Goal: Information Seeking & Learning: Learn about a topic

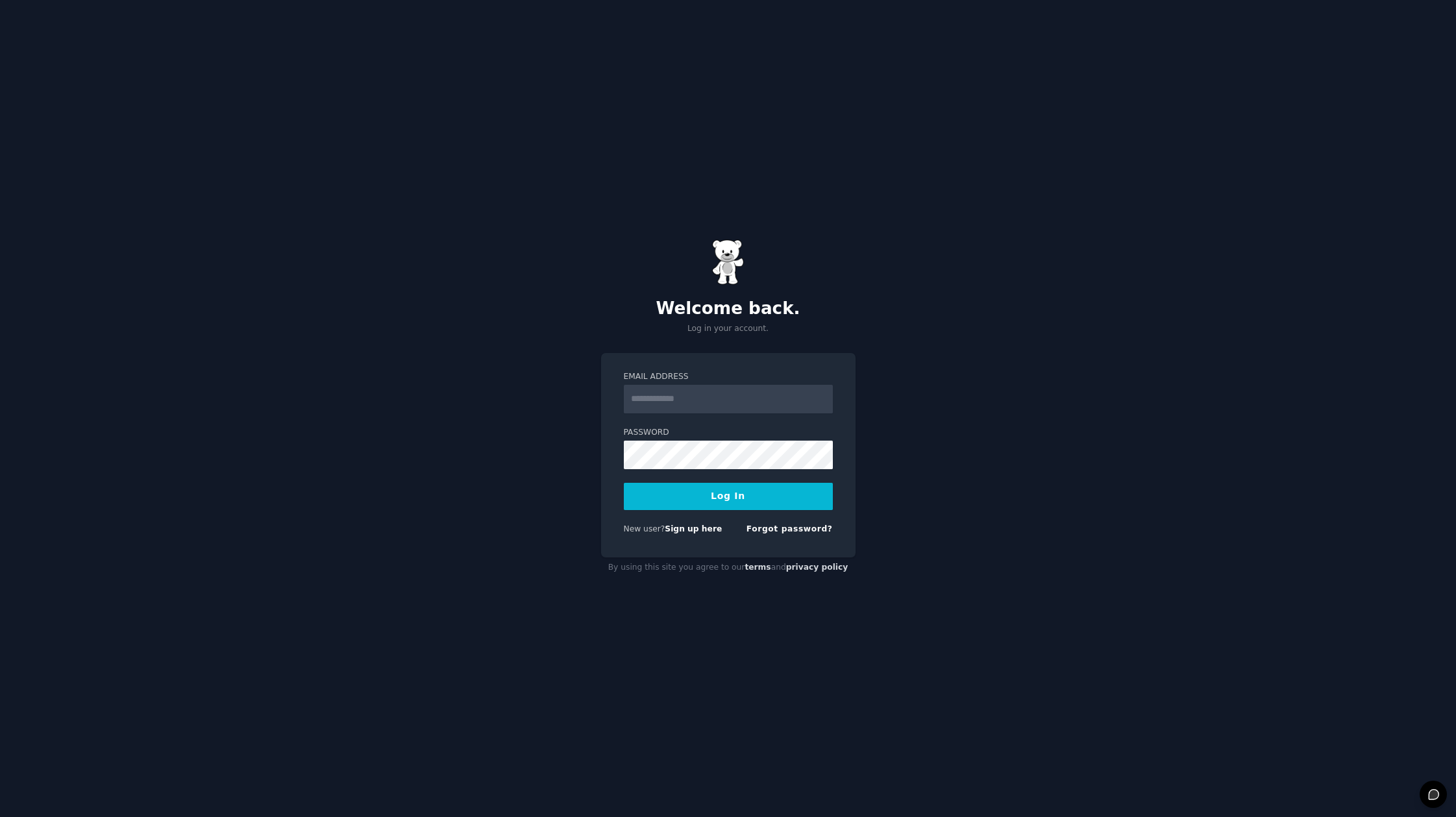
click at [696, 399] on input "Email Address" at bounding box center [728, 399] width 209 height 29
type input "**********"
click at [728, 502] on button "Log In" at bounding box center [728, 497] width 209 height 27
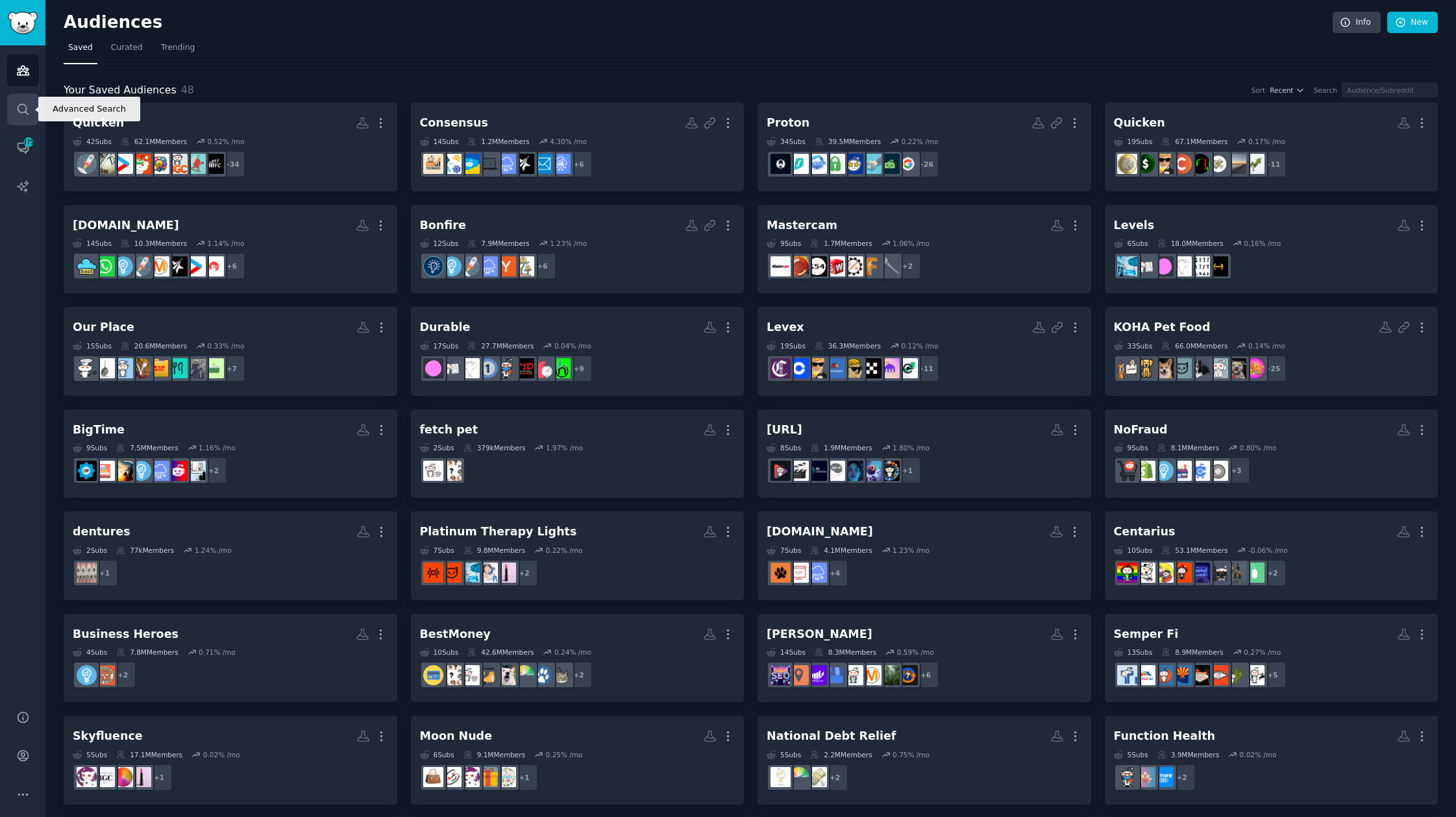
click at [27, 105] on icon "Sidebar" at bounding box center [22, 109] width 13 height 13
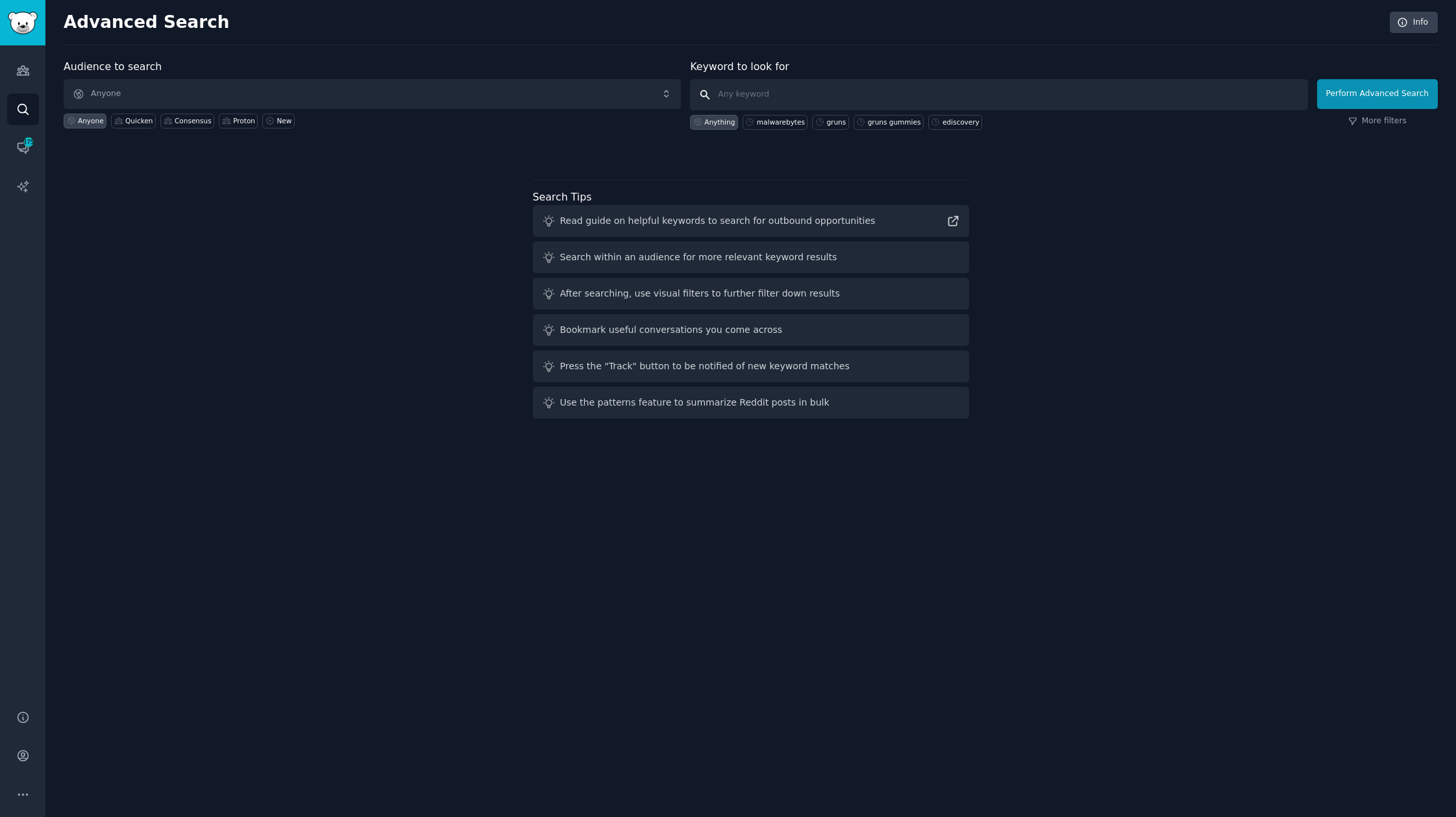
click at [741, 98] on input "text" at bounding box center [999, 95] width 617 height 31
type input "bluehost"
click button "Perform Advanced Search" at bounding box center [1377, 94] width 121 height 30
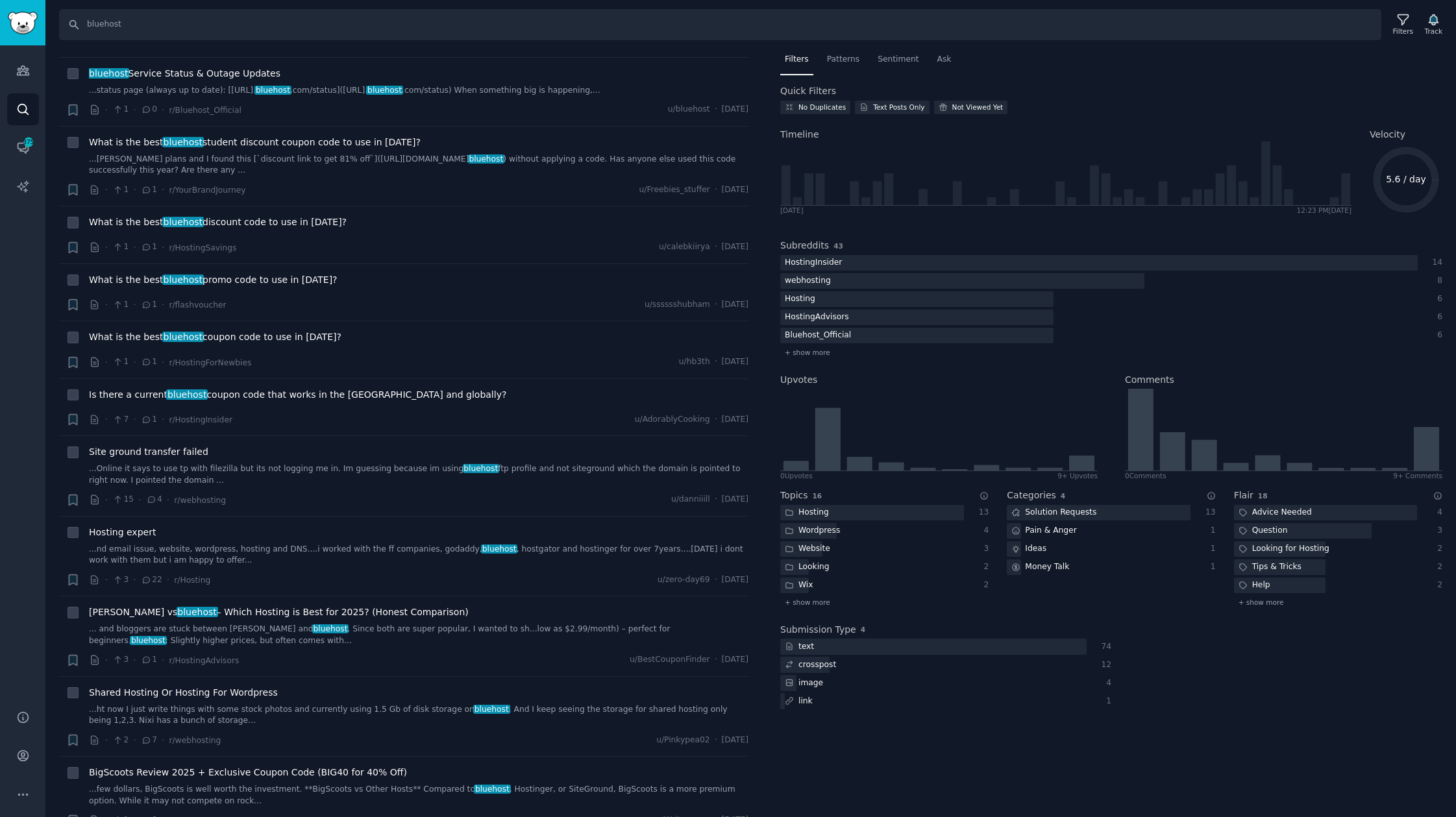
scroll to position [6038, 0]
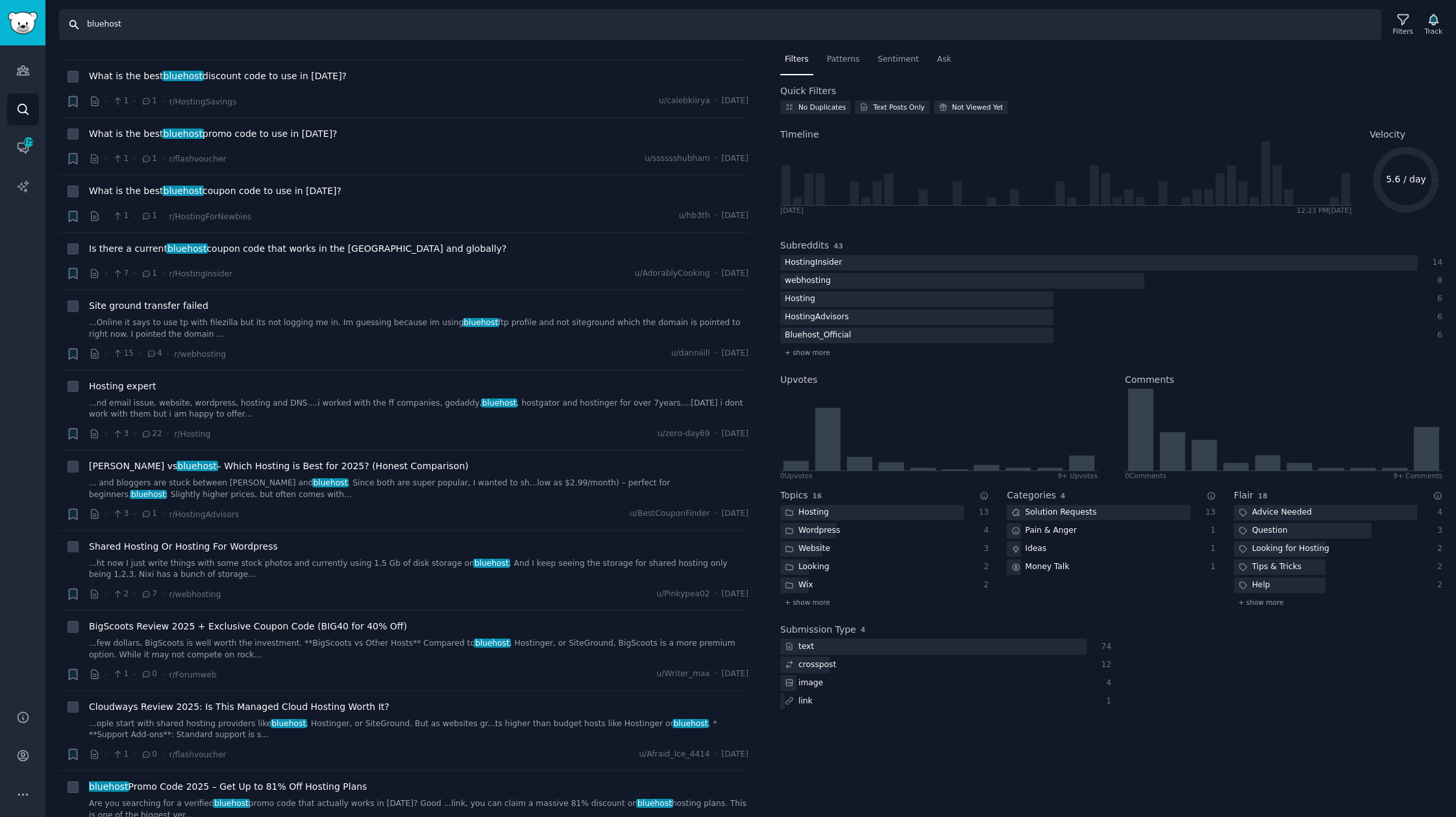
click at [631, 30] on input "bluehost" at bounding box center [720, 24] width 1323 height 31
click at [906, 65] on div "Sentiment" at bounding box center [898, 63] width 50 height 27
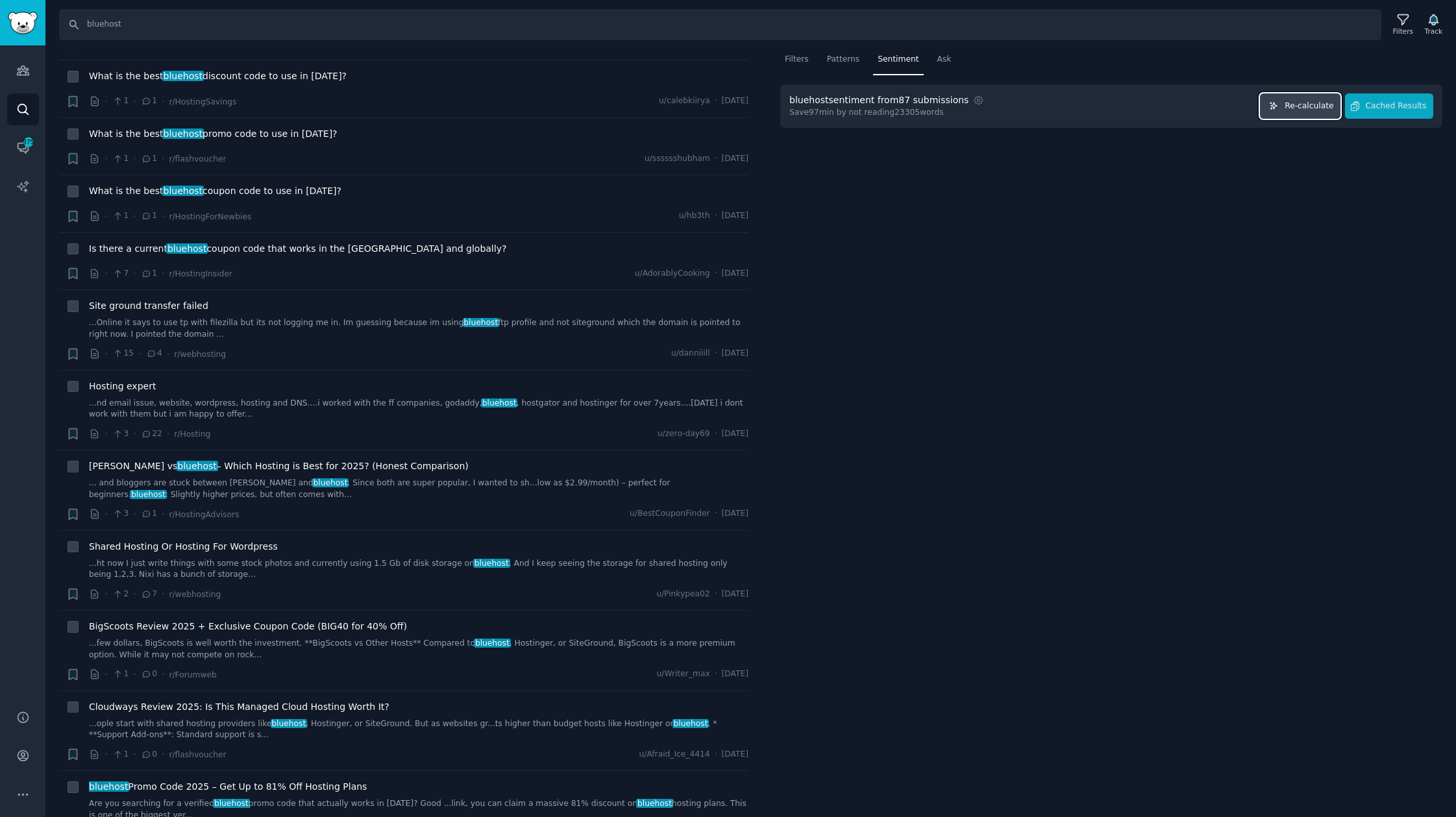
click at [1283, 105] on button "Re-calculate" at bounding box center [1300, 106] width 81 height 25
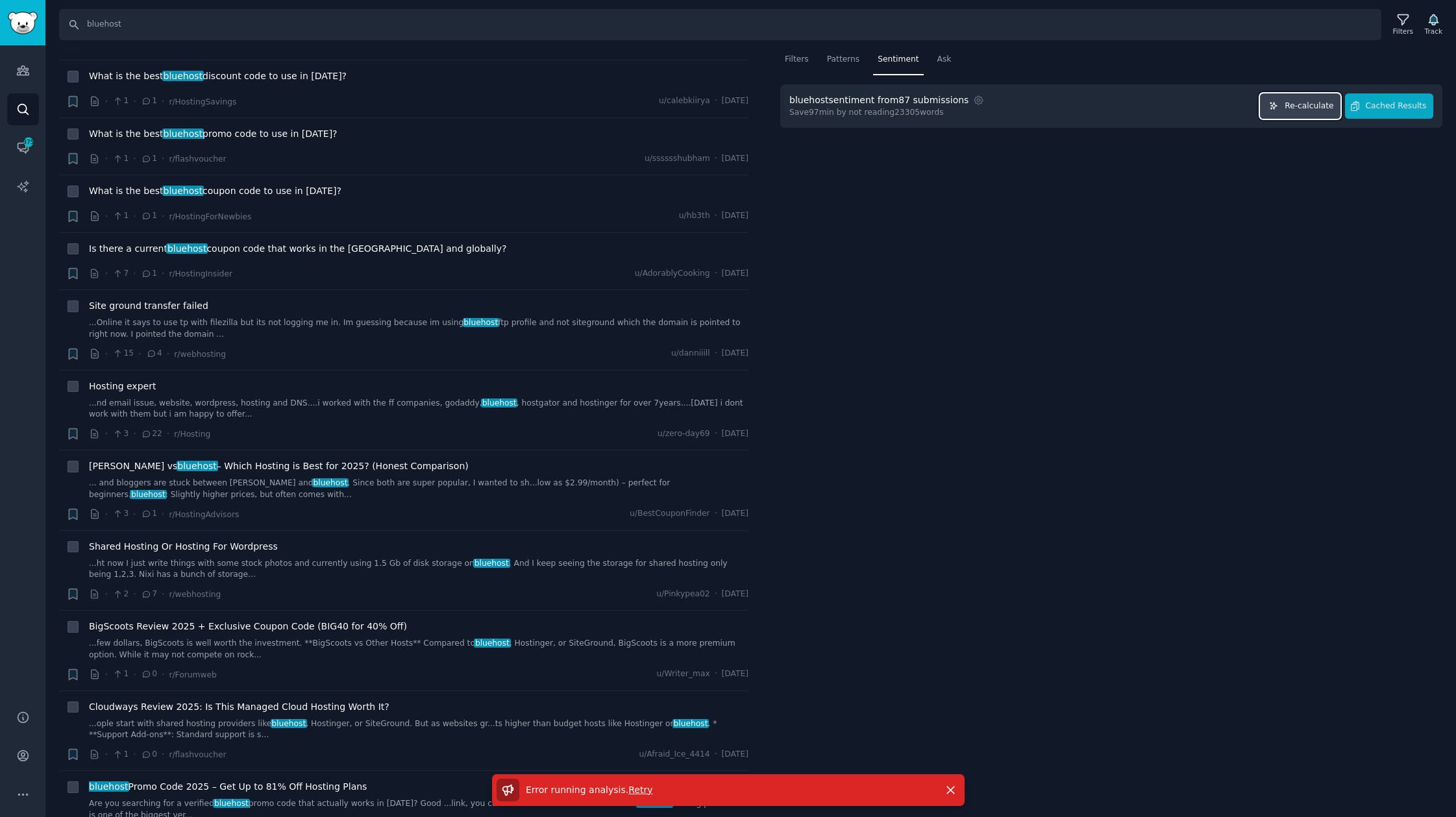
click at [1317, 106] on span "Re-calculate" at bounding box center [1309, 106] width 48 height 12
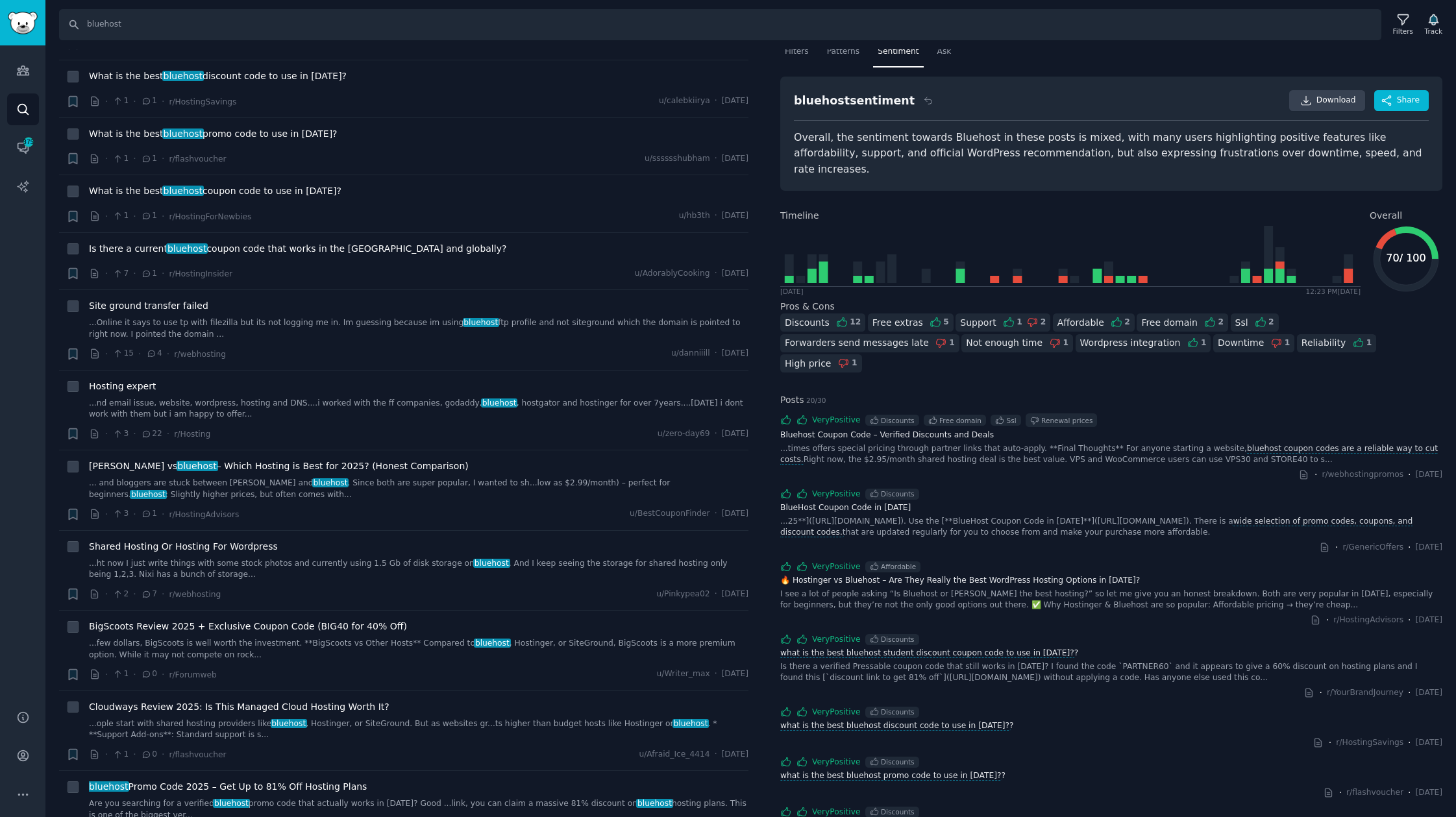
scroll to position [310, 0]
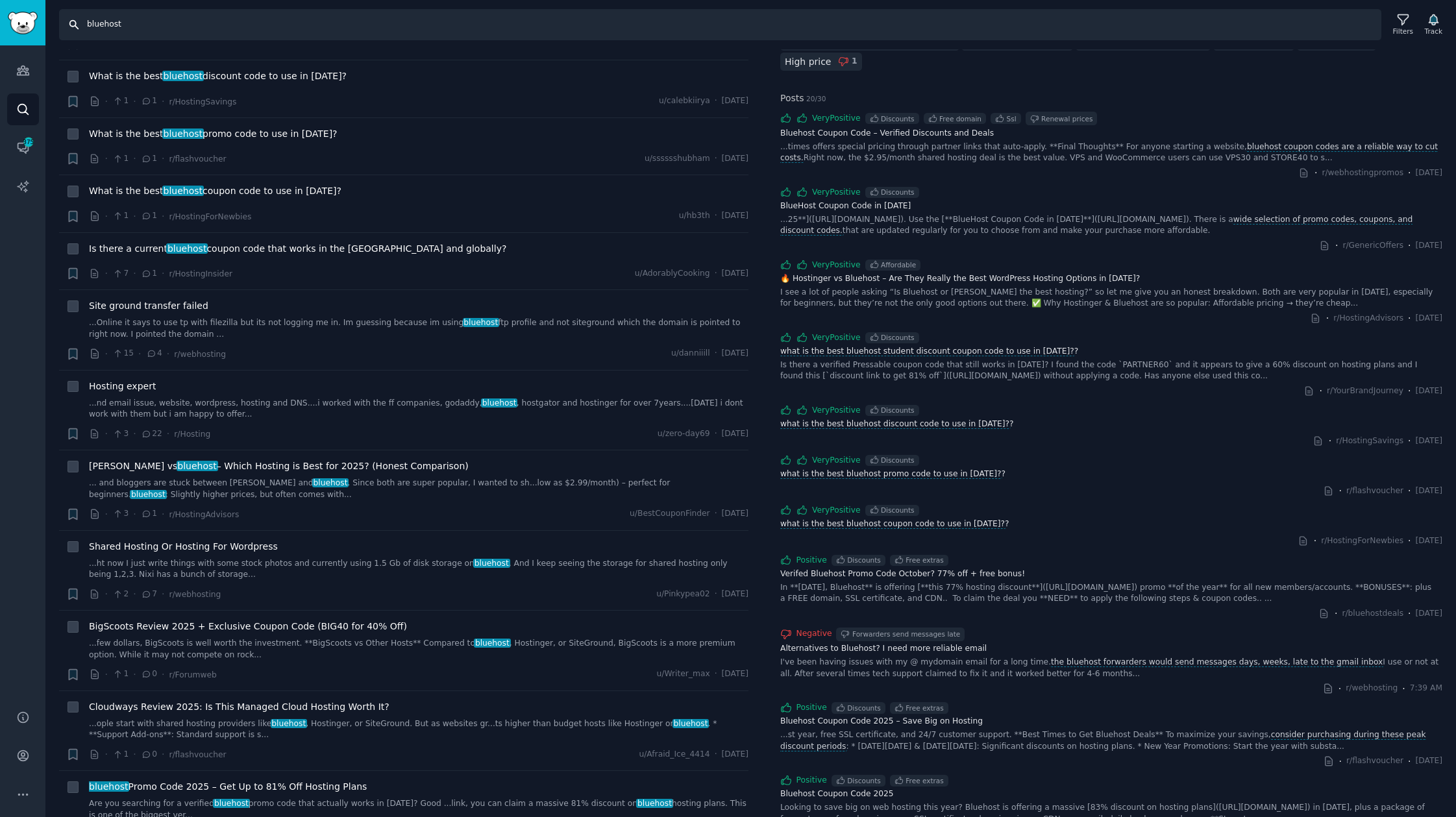
click at [153, 34] on input "bluehost" at bounding box center [720, 24] width 1323 height 31
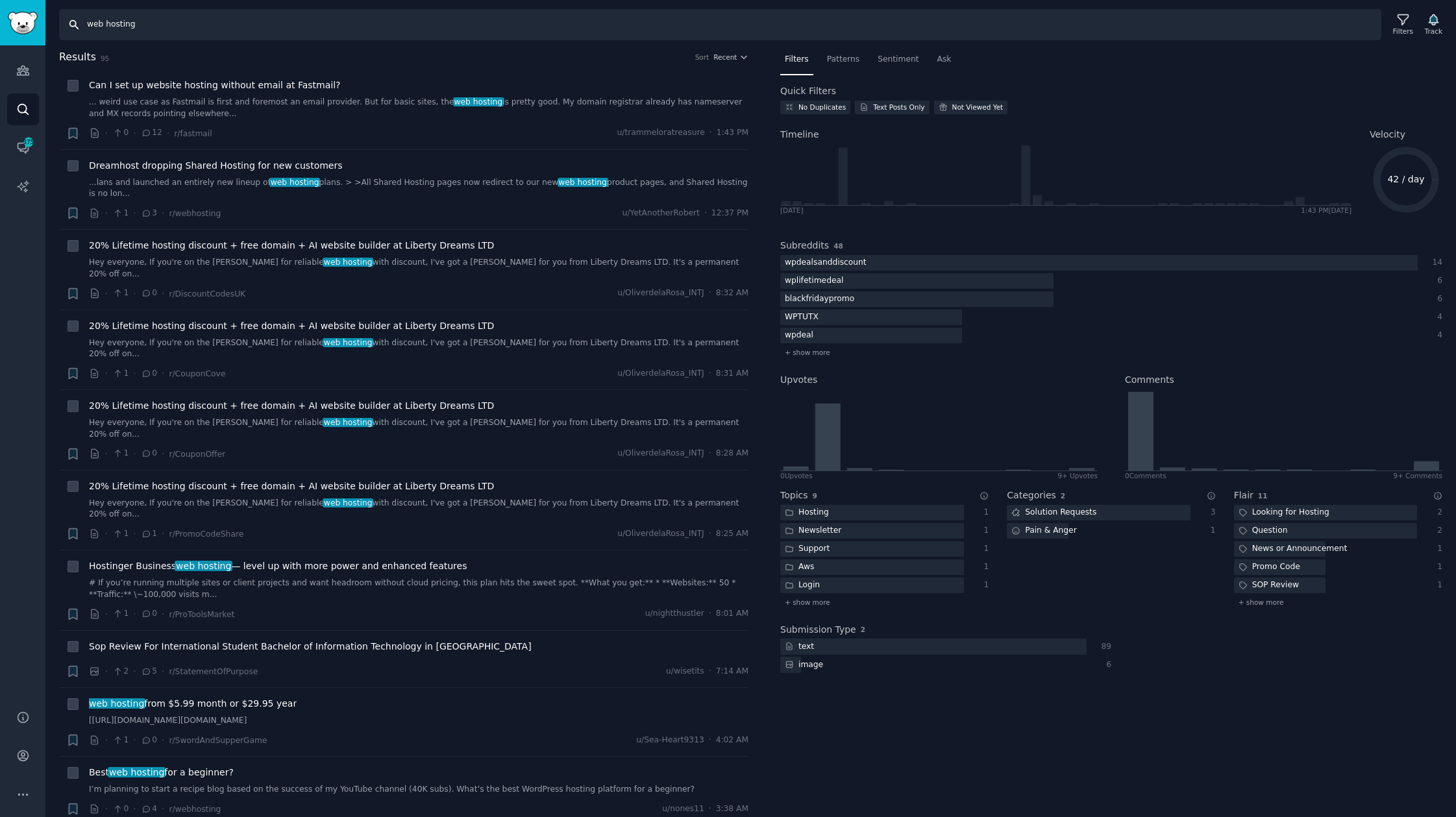
click at [106, 33] on input "web hosting" at bounding box center [720, 24] width 1323 height 31
click at [118, 23] on input "web hosting" at bounding box center [720, 24] width 1323 height 31
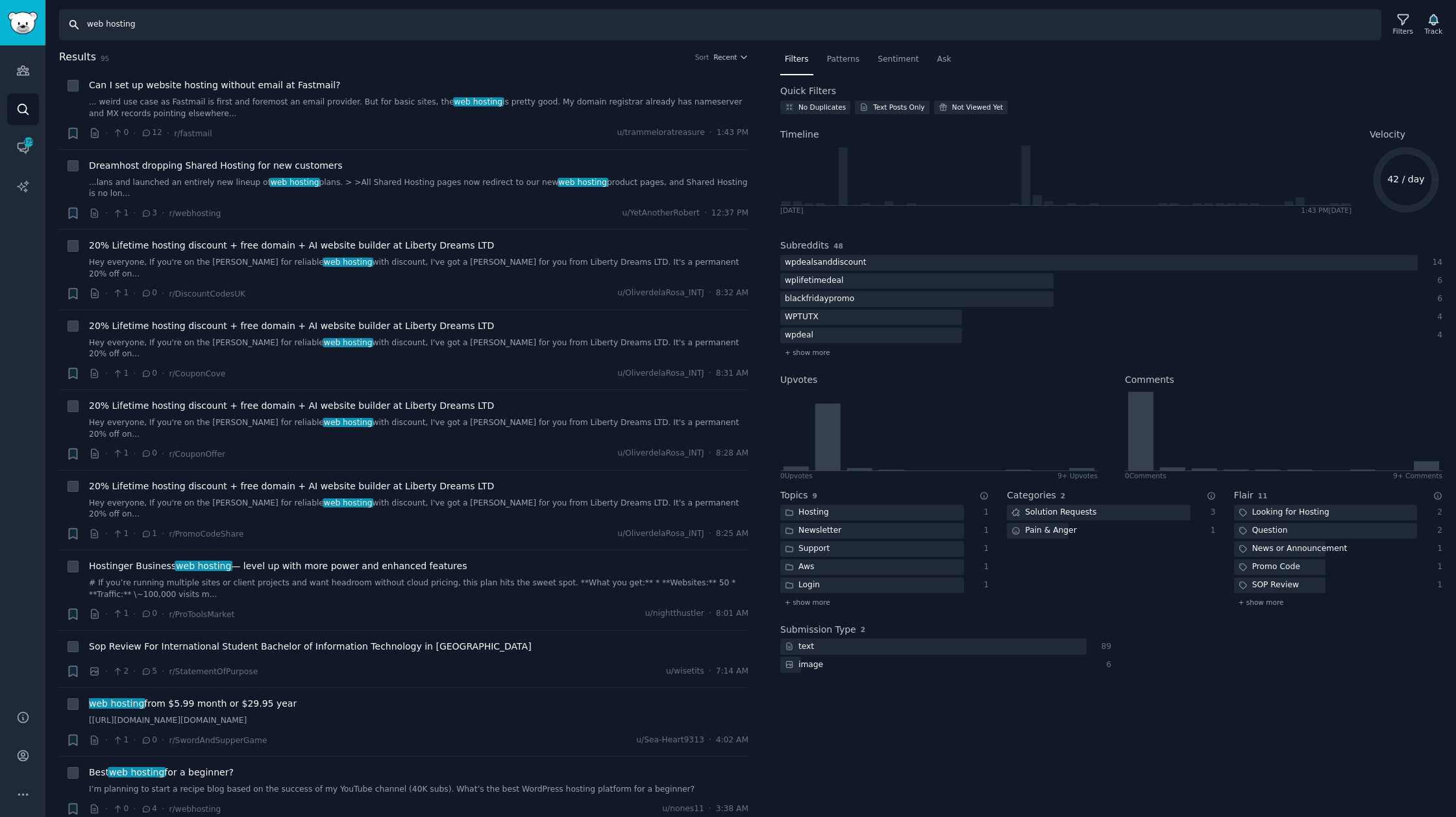
click at [118, 23] on input "web hosting" at bounding box center [720, 24] width 1323 height 31
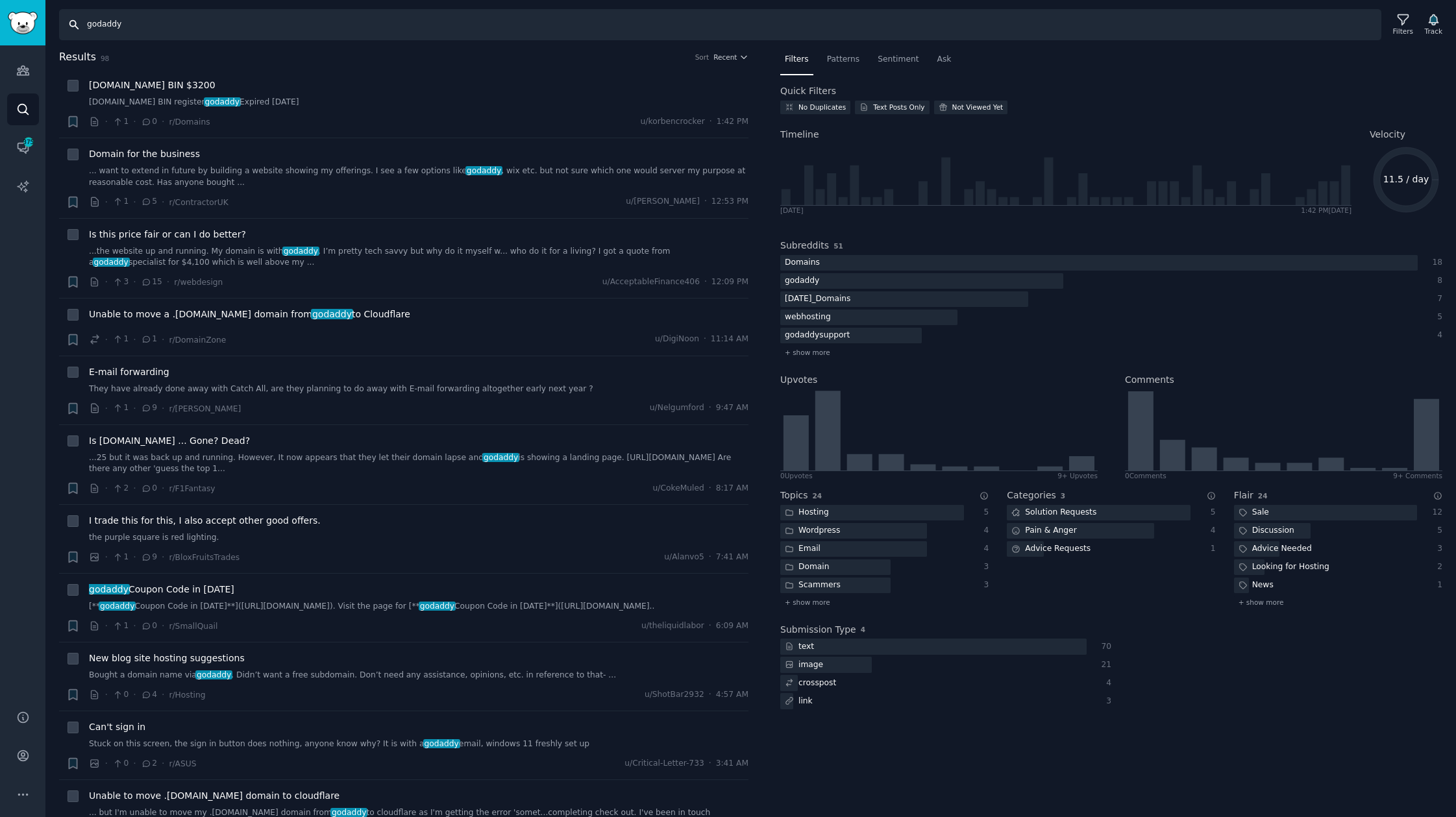
click at [104, 27] on input "godaddy" at bounding box center [720, 24] width 1323 height 31
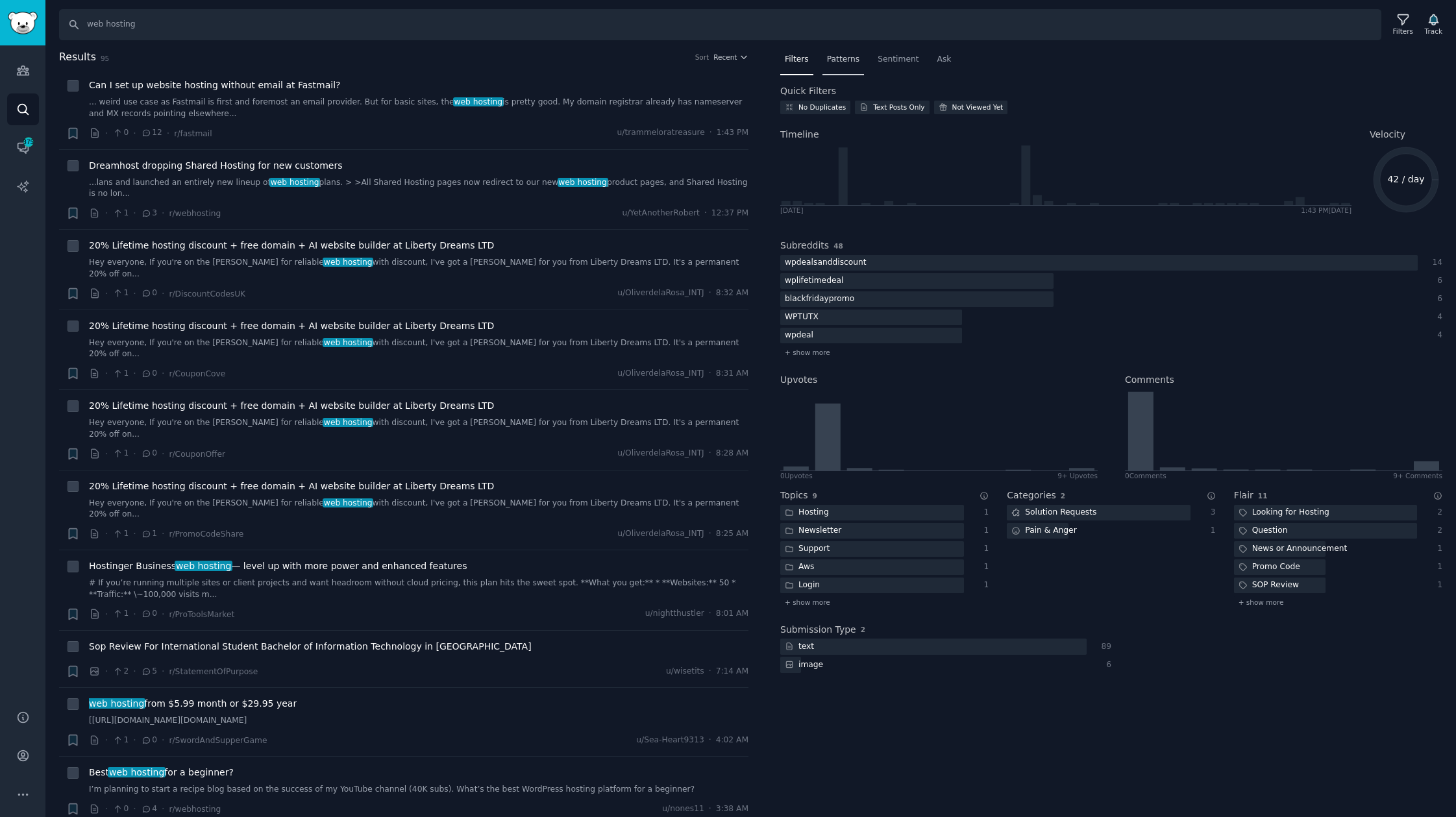
click at [857, 65] on div "Patterns" at bounding box center [843, 63] width 41 height 27
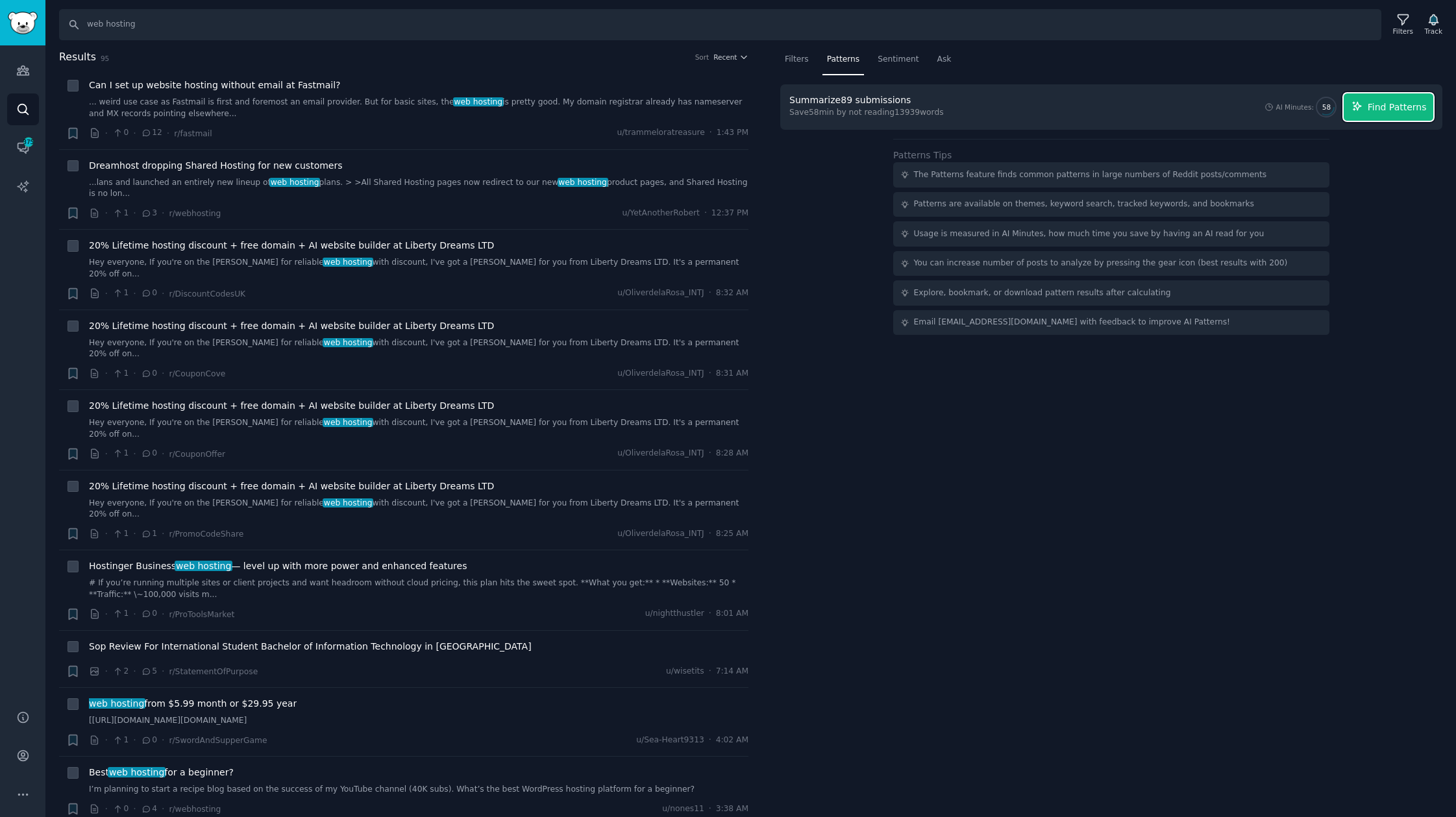
click at [1381, 105] on span "Find Patterns" at bounding box center [1398, 106] width 59 height 13
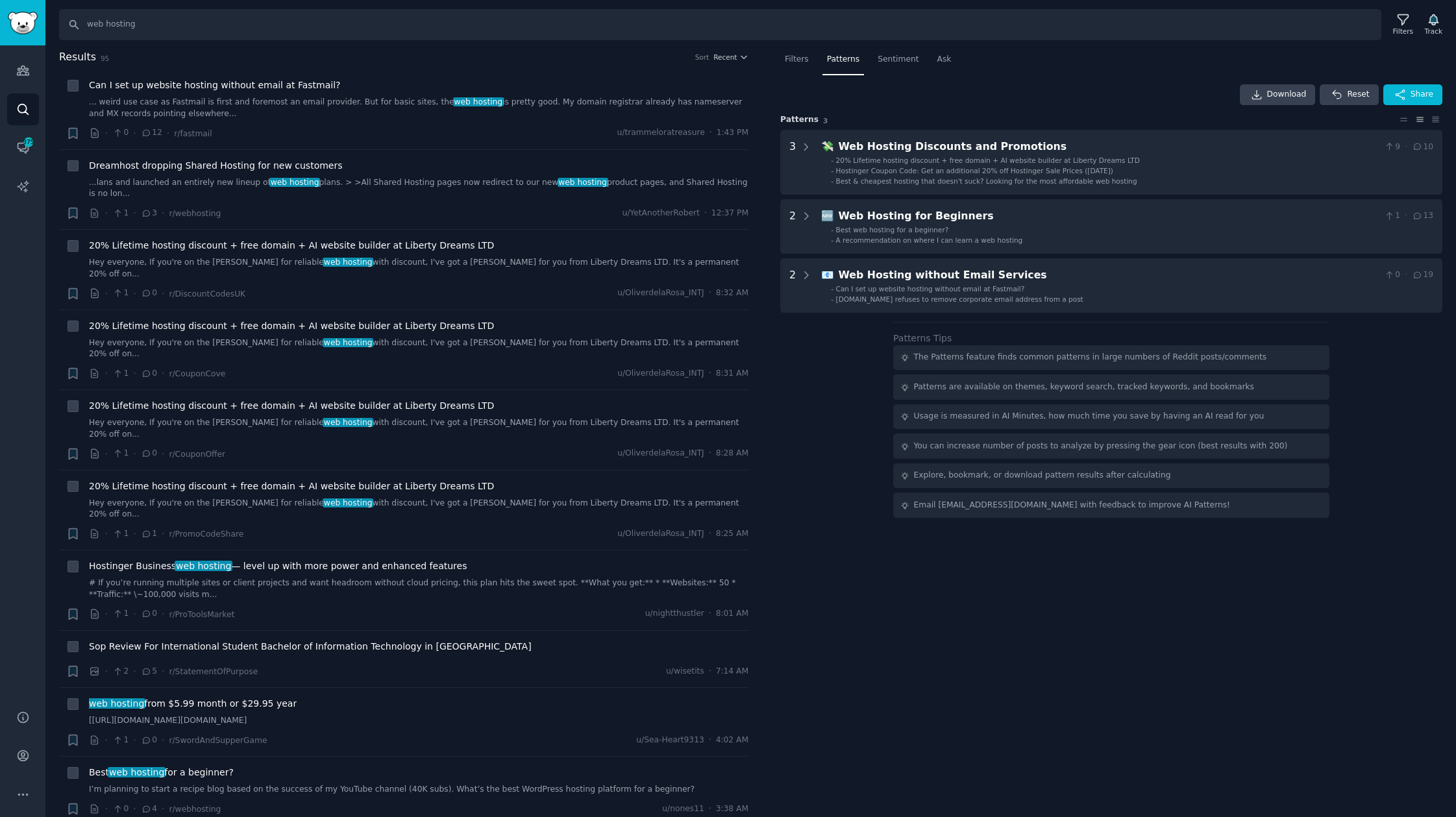
type input "bluehost"
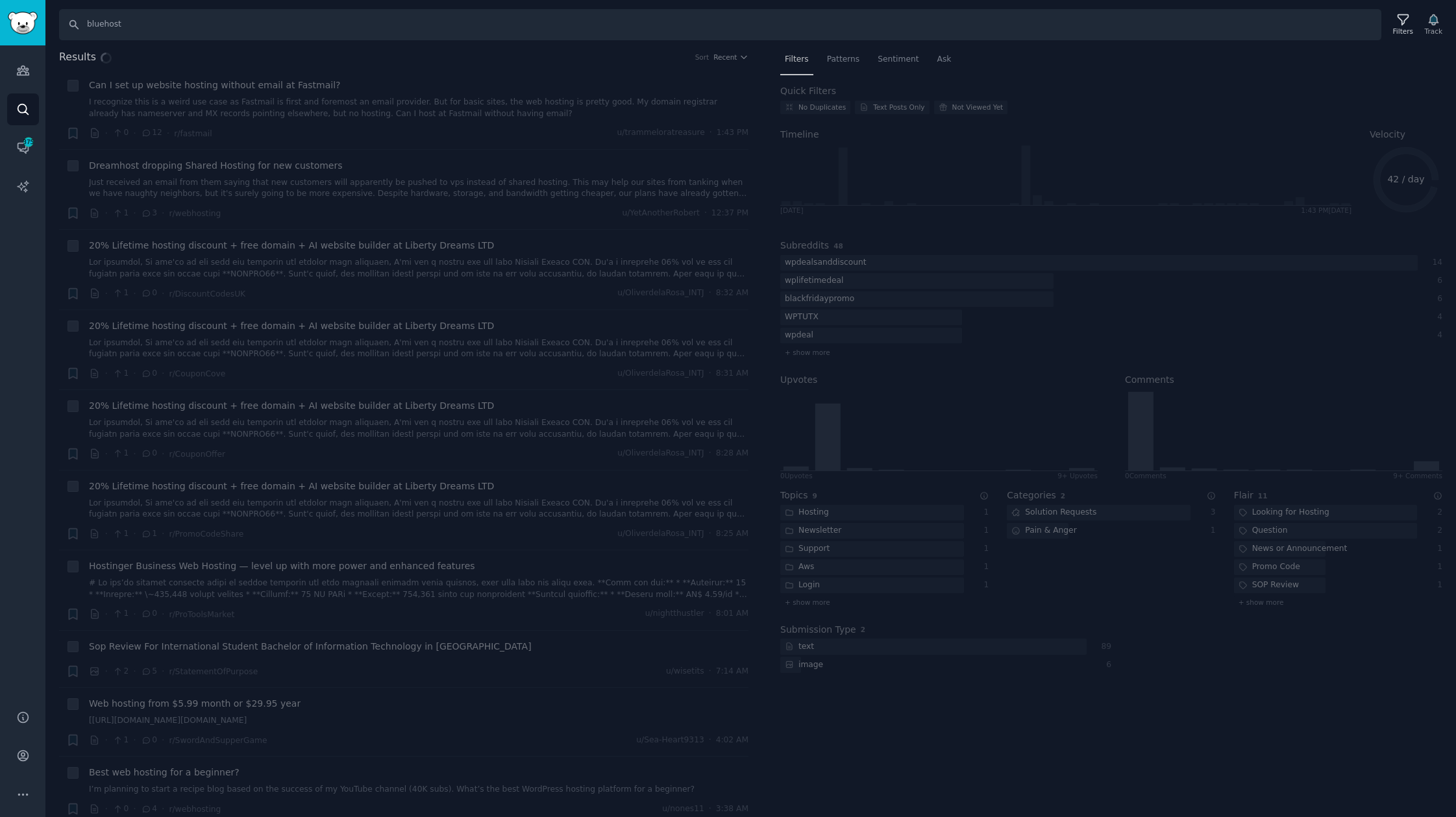
click at [859, 61] on div "Results Sort Recent + Can I set up website hosting without email at Fastmail? I…" at bounding box center [751, 433] width 1411 height 769
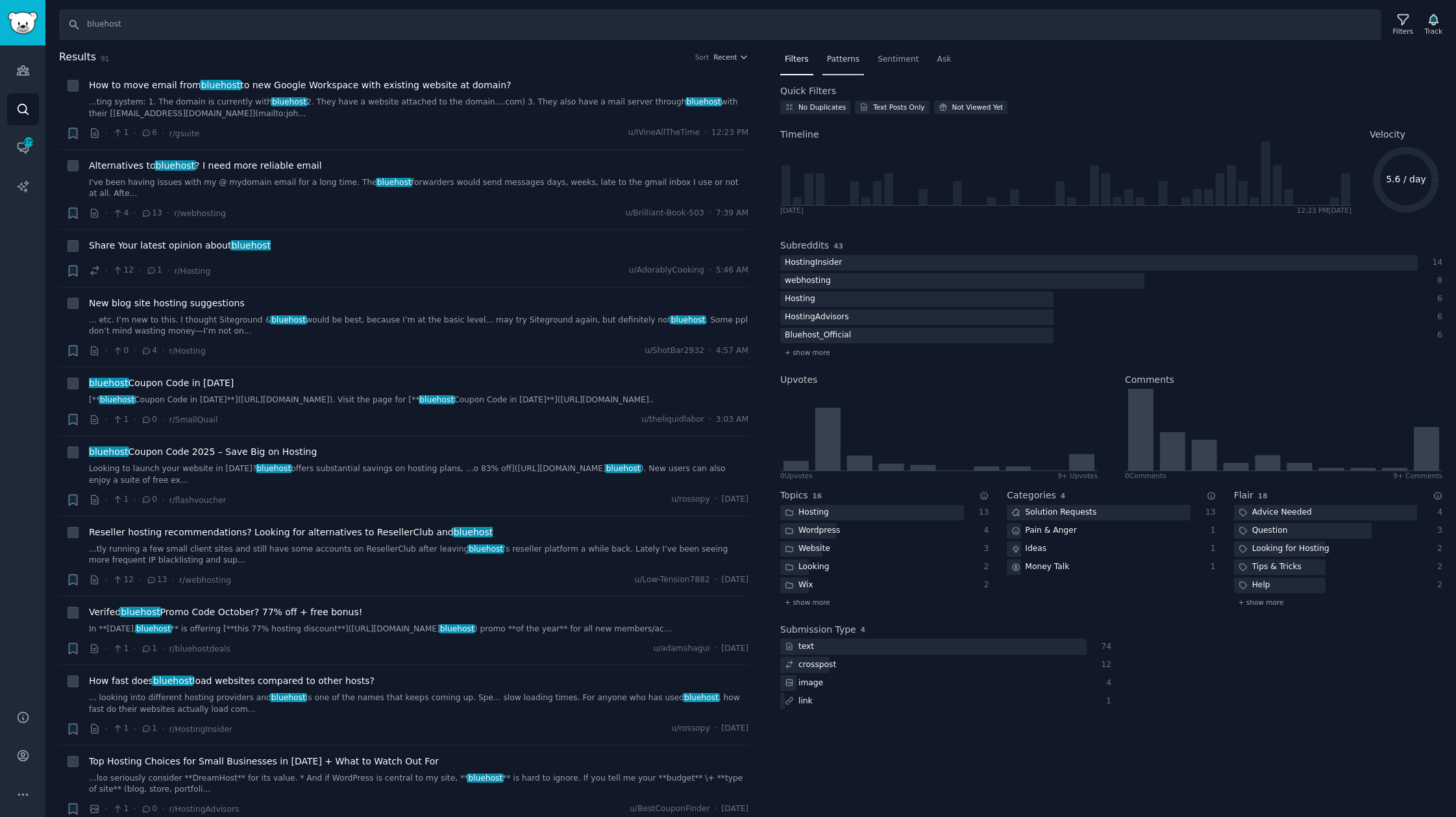
click at [856, 61] on span "Patterns" at bounding box center [843, 59] width 32 height 12
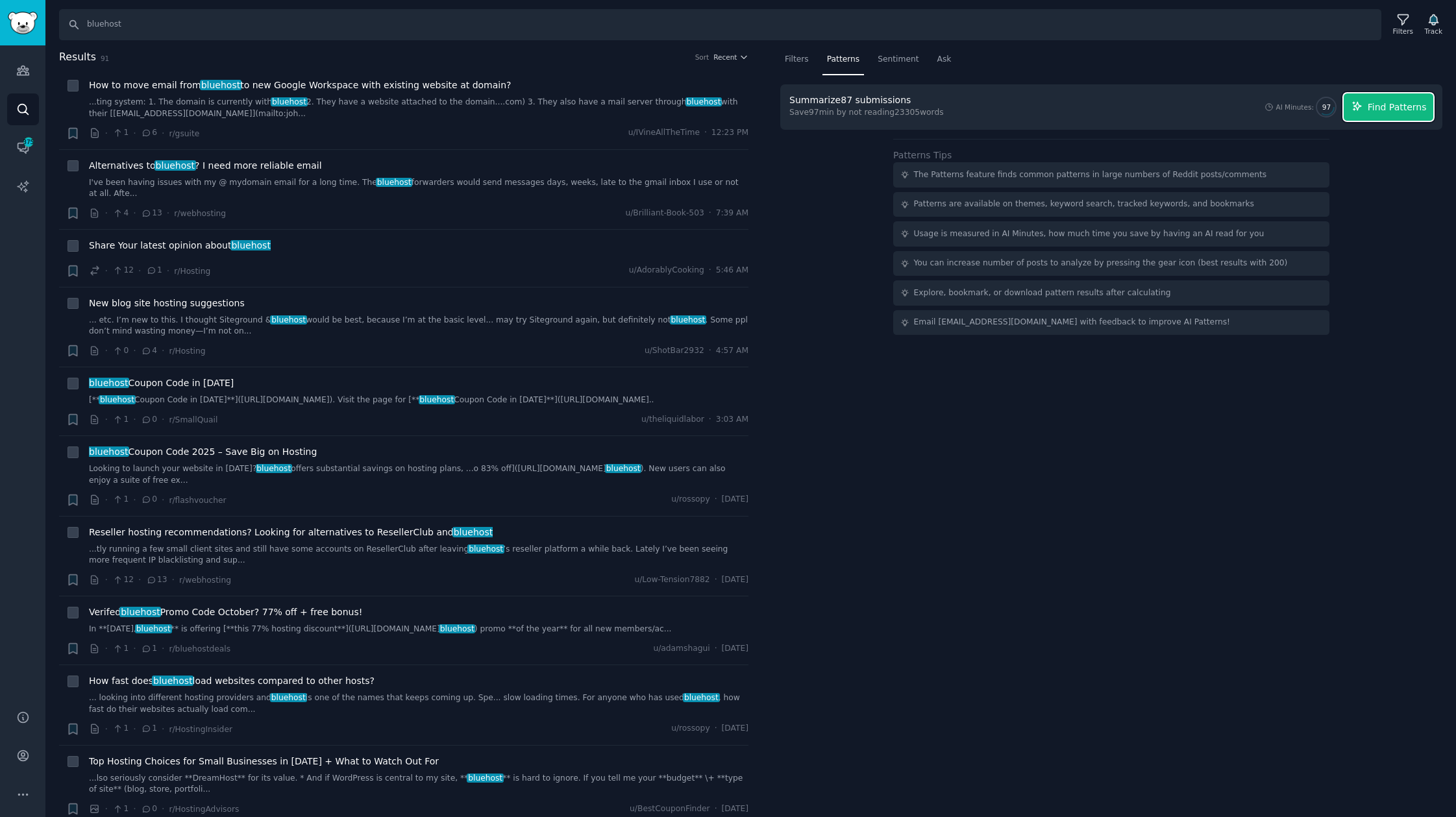
click at [1359, 109] on icon "button" at bounding box center [1358, 106] width 12 height 12
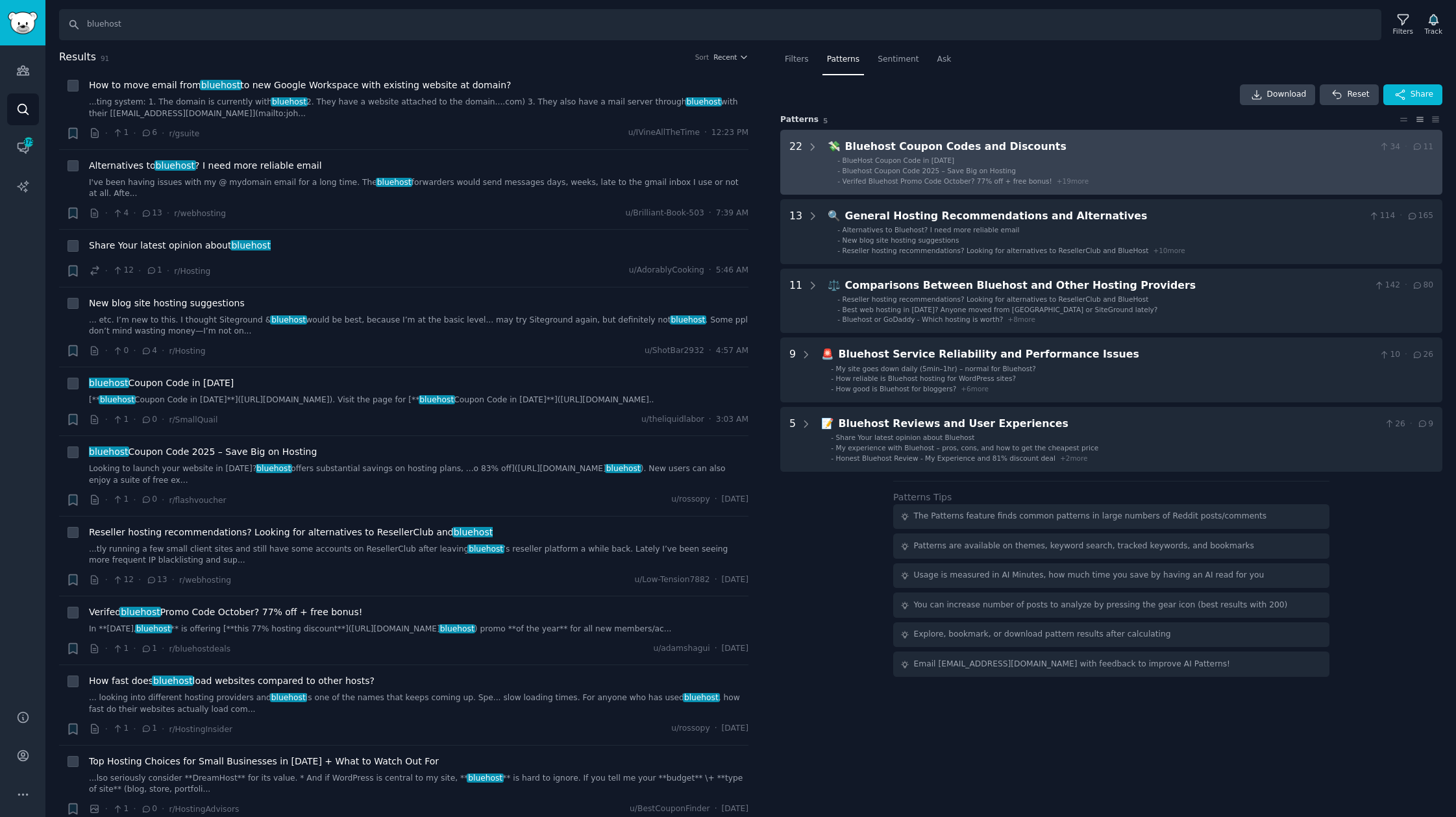
click at [1044, 157] on li "- BlueHost Coupon Code in October 2025" at bounding box center [1136, 160] width 596 height 9
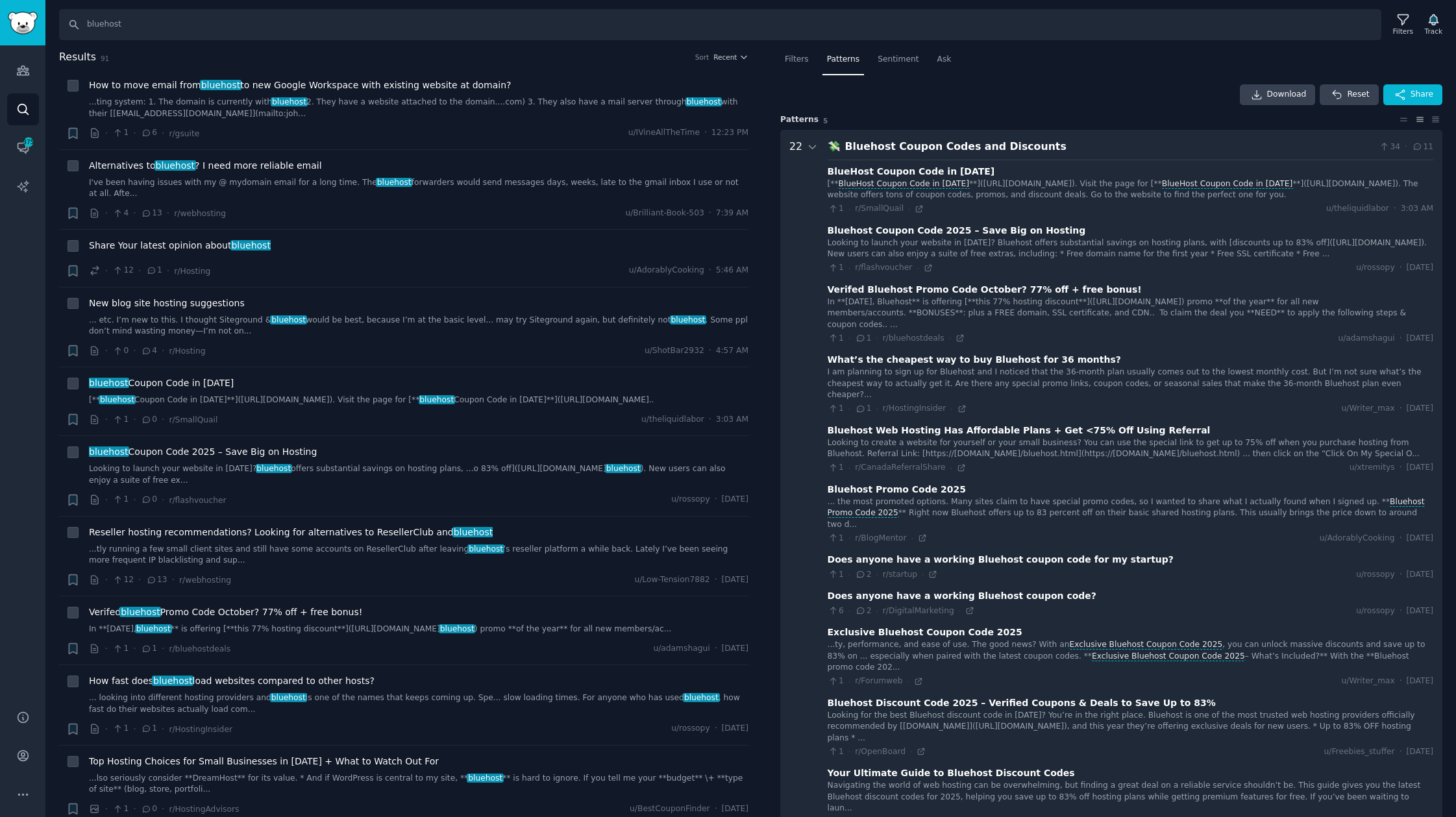
scroll to position [81, 0]
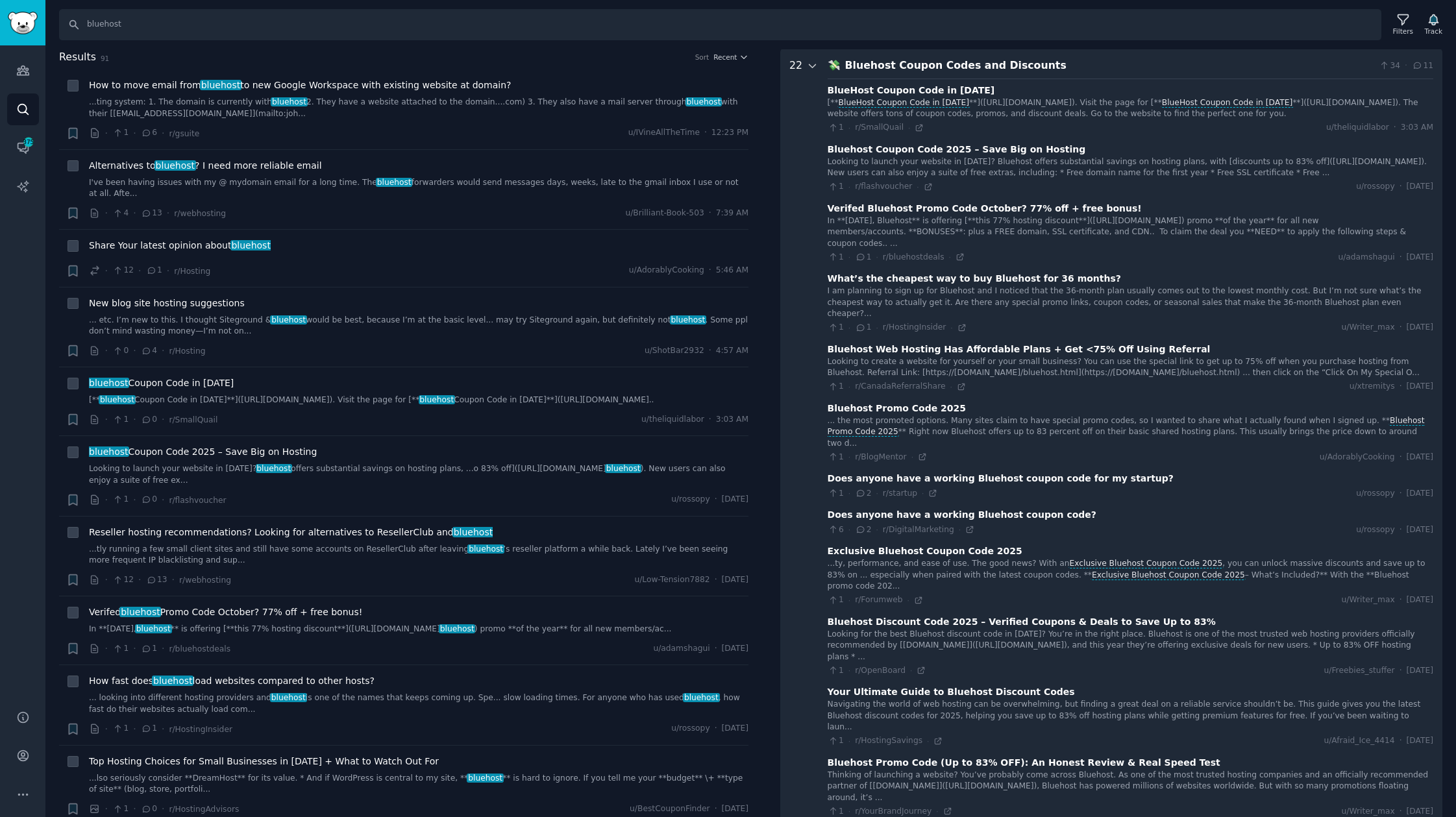
click at [808, 65] on icon at bounding box center [813, 65] width 12 height 12
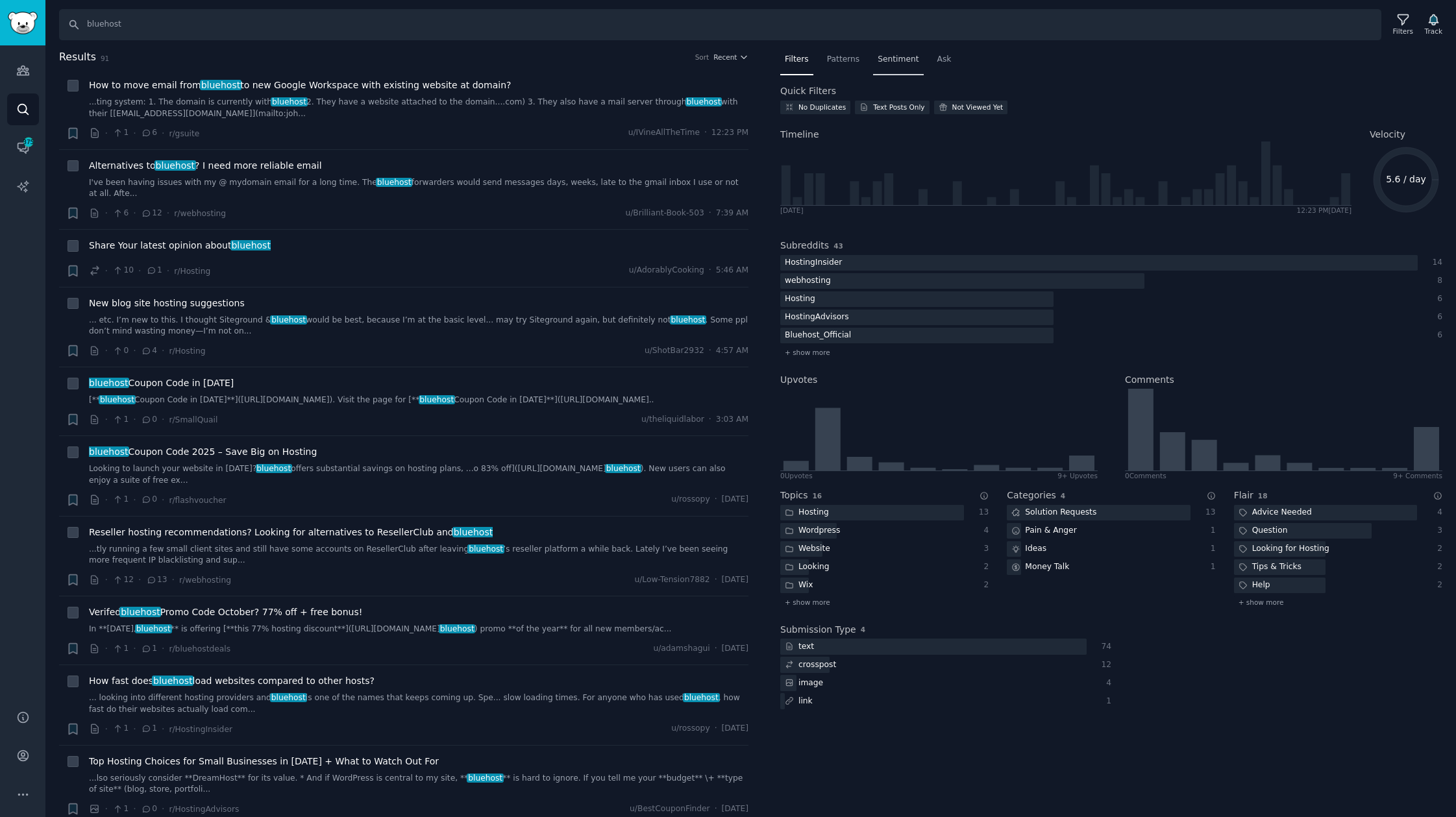
click at [879, 61] on span "Sentiment" at bounding box center [898, 59] width 41 height 12
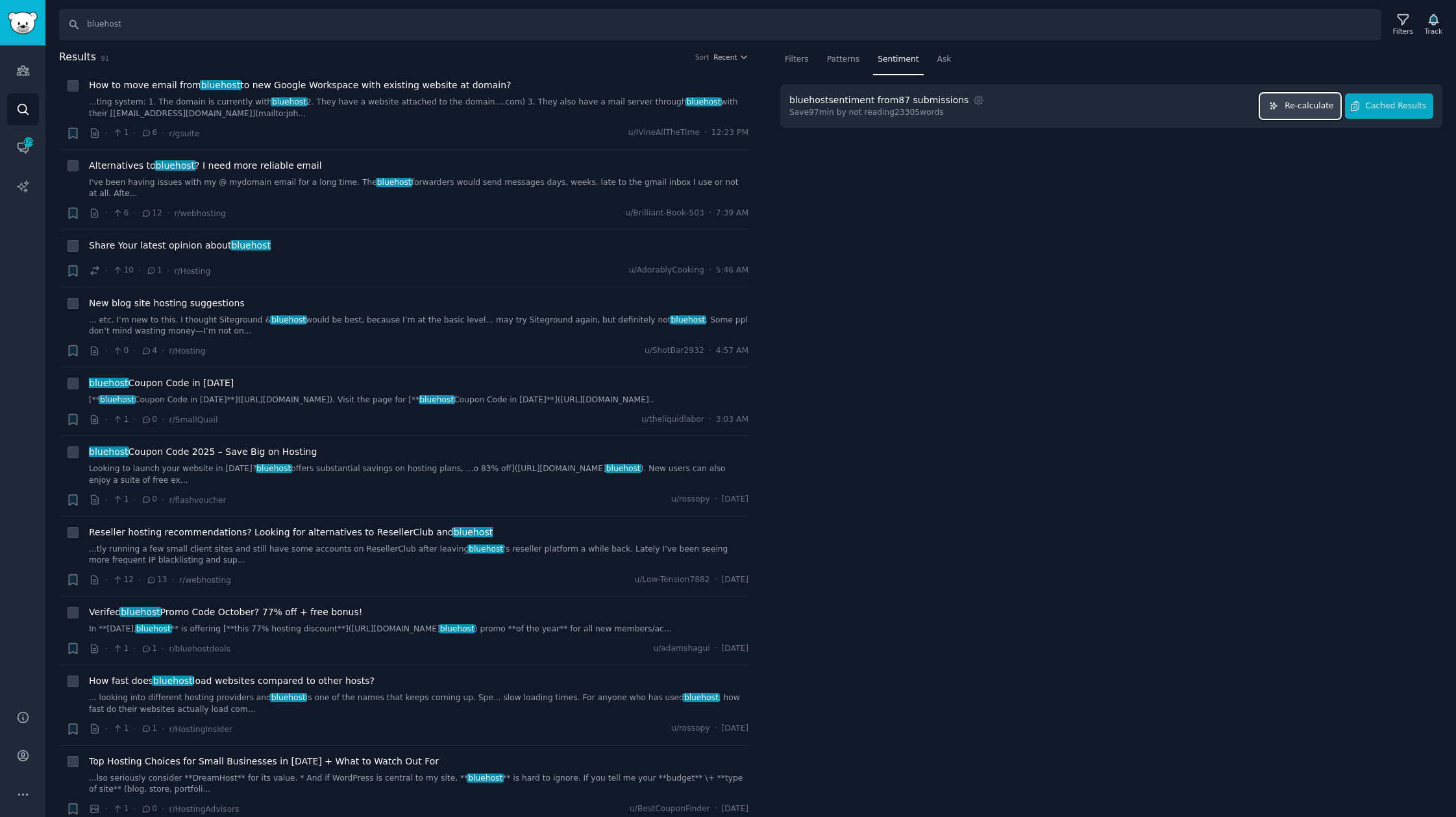
click at [1325, 100] on span "Re-calculate" at bounding box center [1309, 106] width 48 height 12
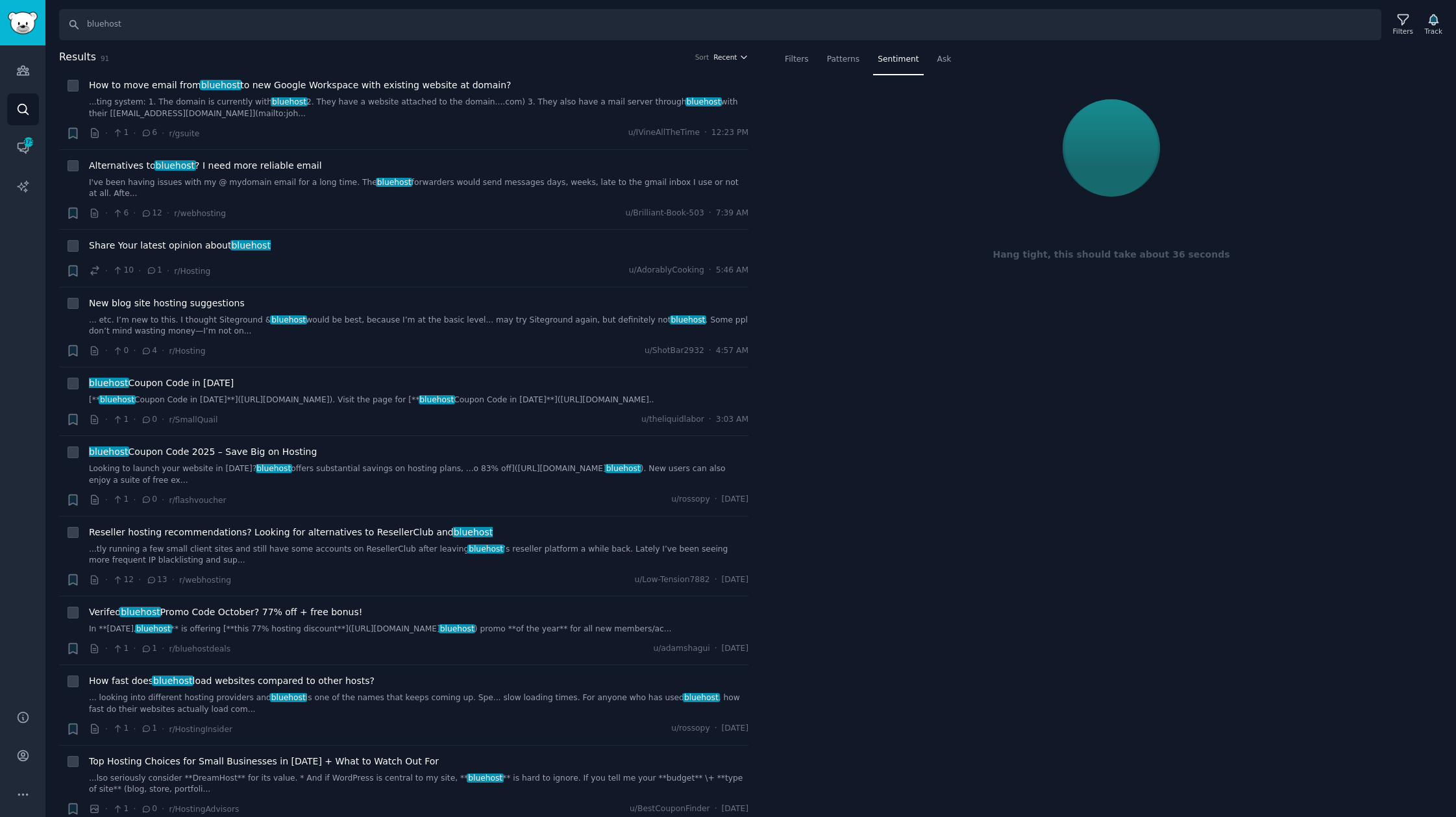
click at [729, 59] on span "Recent" at bounding box center [725, 57] width 23 height 9
click at [498, 61] on h2 "Results 91 Sort Recent Recent Upvotes Comments" at bounding box center [404, 57] width 690 height 16
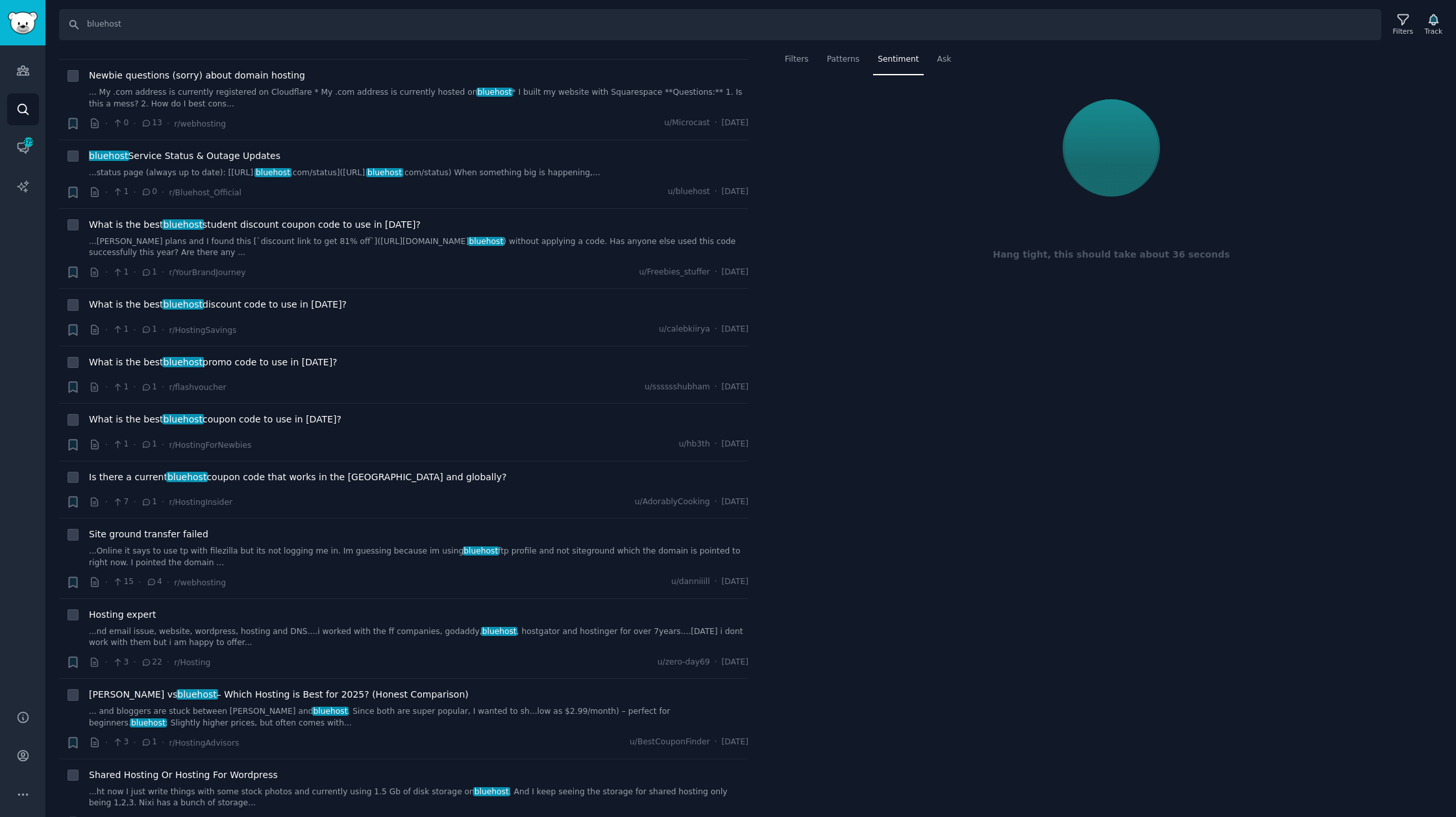
scroll to position [6038, 0]
